Goal: Information Seeking & Learning: Learn about a topic

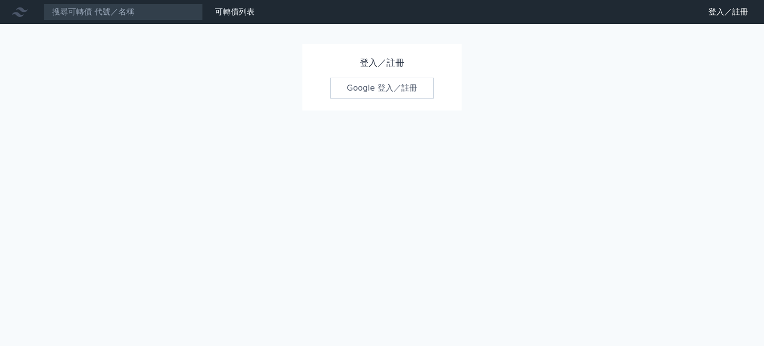
click at [371, 90] on link "Google 登入／註冊" at bounding box center [381, 88] width 103 height 21
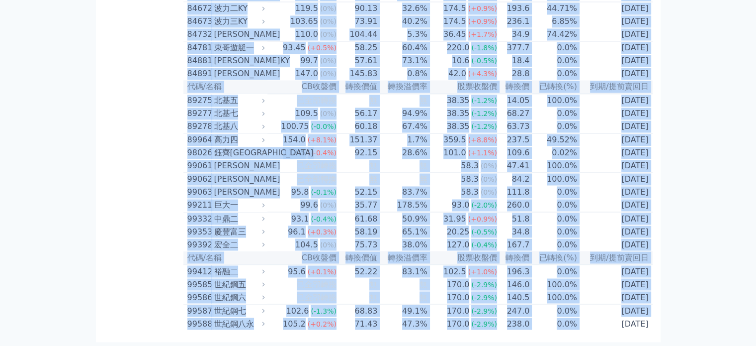
scroll to position [5877, 0]
drag, startPoint x: 187, startPoint y: 90, endPoint x: 651, endPoint y: 324, distance: 519.2
copy table "lo/ip DOlor sita conse adipi eli sed(%) do/eiusm 43555 temp 71.00 (+2.2%) 18.56…"
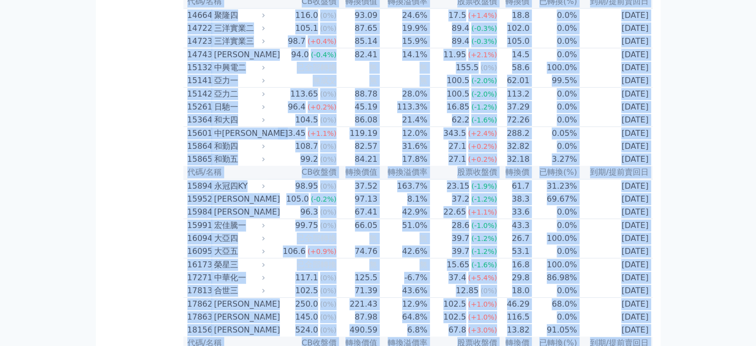
scroll to position [0, 0]
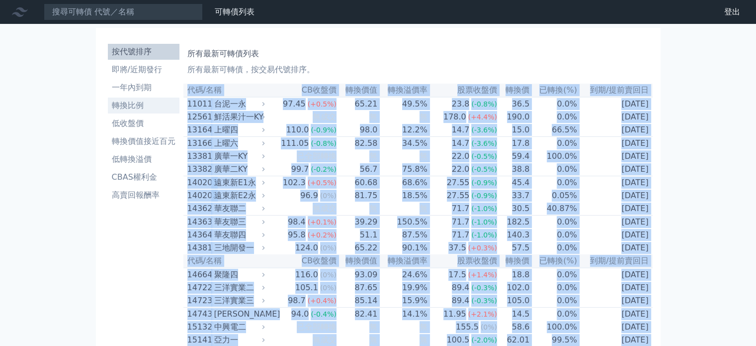
click at [139, 104] on li "轉換比例" at bounding box center [144, 105] width 72 height 12
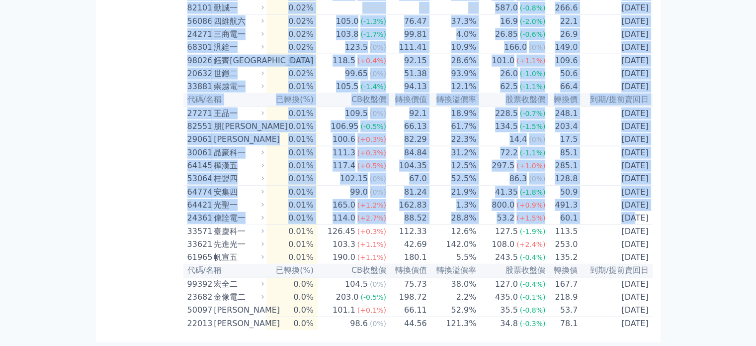
scroll to position [2569, 0]
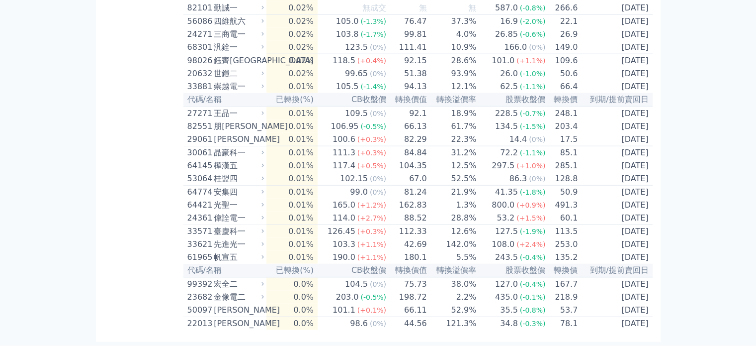
drag, startPoint x: 189, startPoint y: 87, endPoint x: 658, endPoint y: 339, distance: 532.1
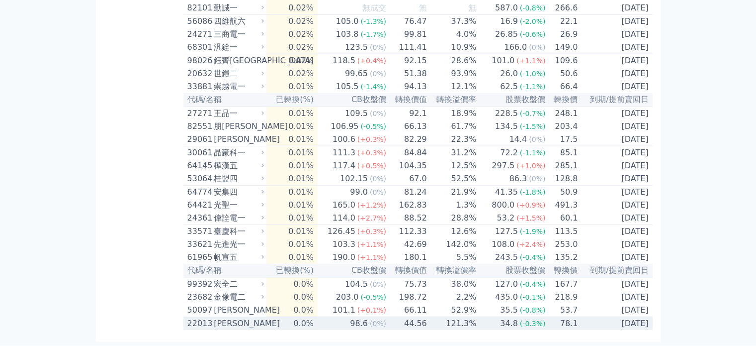
copy table
